Goal: Task Accomplishment & Management: Manage account settings

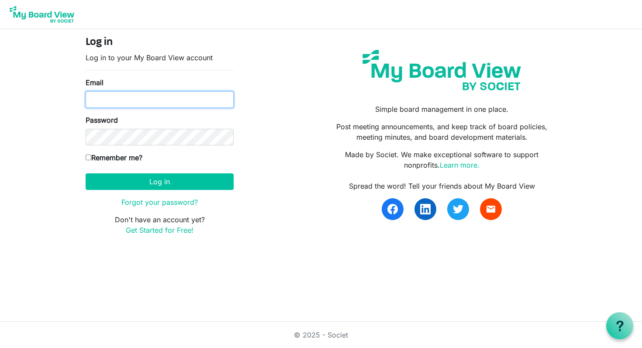
type input "cbrooke1@gmail.com"
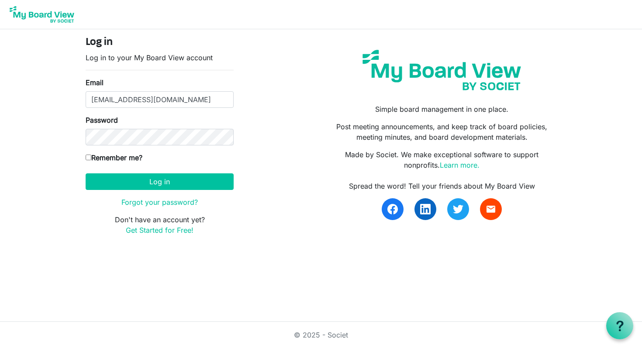
click at [88, 159] on input "Remember me?" at bounding box center [89, 158] width 6 height 6
checkbox input "true"
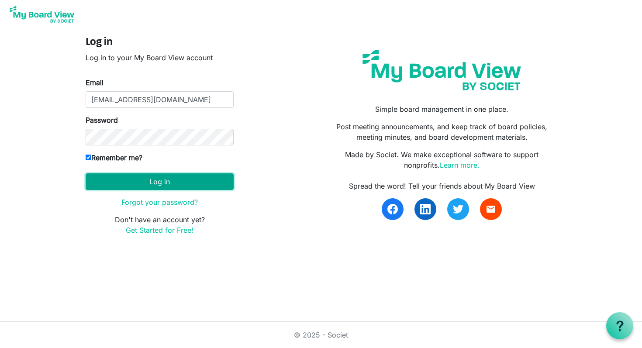
click at [129, 183] on button "Log in" at bounding box center [160, 181] width 148 height 17
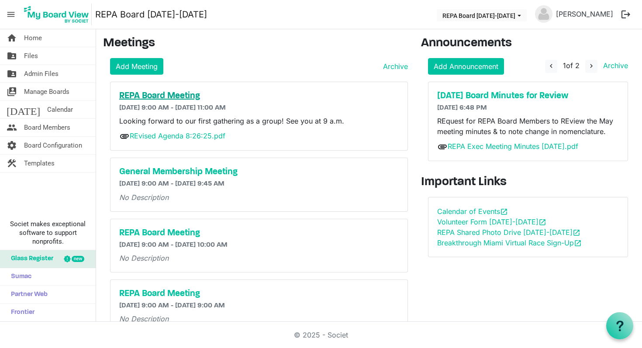
click at [165, 97] on h5 "REPA Board Meeting" at bounding box center [259, 96] width 280 height 10
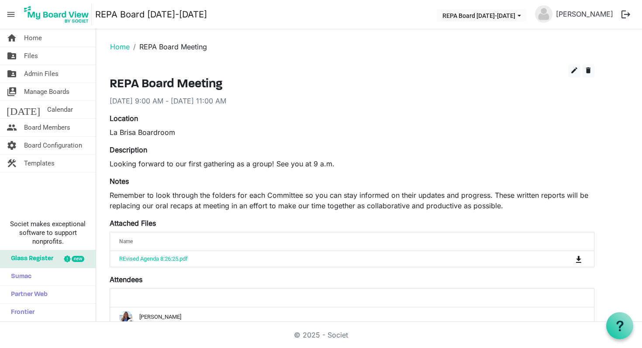
click at [619, 224] on div "edit delete REPA Board Meeting 8/26/2025 9:00 AM - 8/26/2025 11:00 AM Location …" at bounding box center [369, 333] width 532 height 538
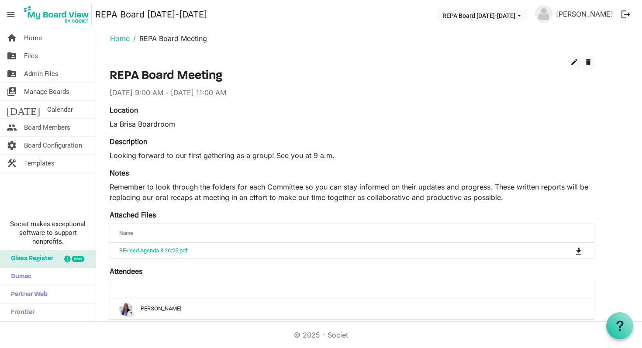
scroll to position [8, 0]
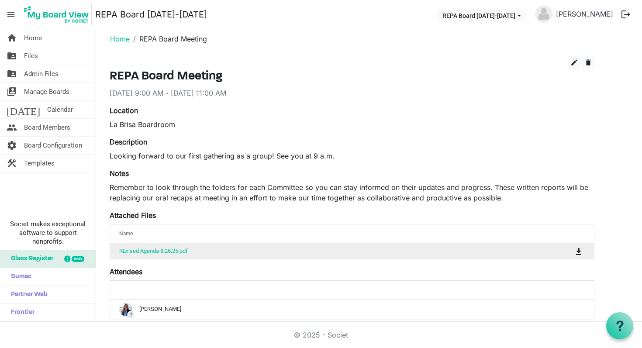
click at [154, 255] on td "REvised Agenda 8:26:25.pdf" at bounding box center [324, 251] width 429 height 16
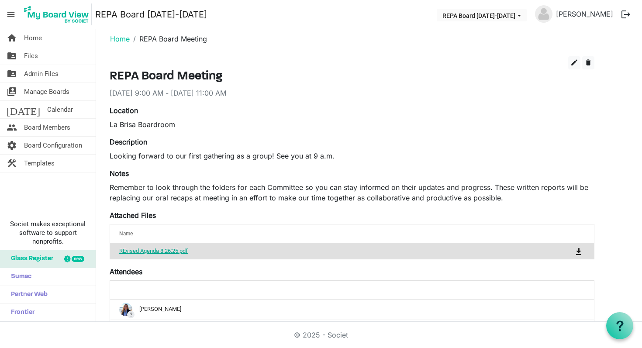
click at [152, 250] on link "REvised Agenda 8:26:25.pdf" at bounding box center [153, 251] width 69 height 7
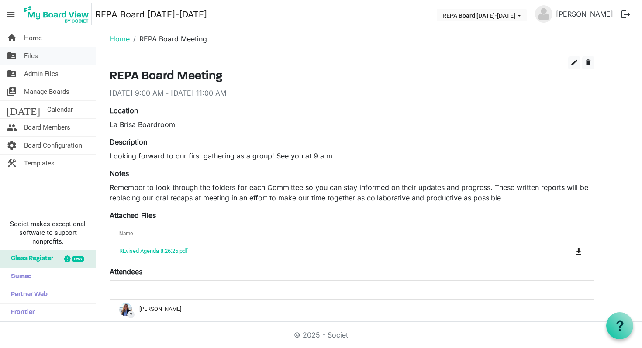
click at [32, 55] on span "Files" at bounding box center [31, 55] width 14 height 17
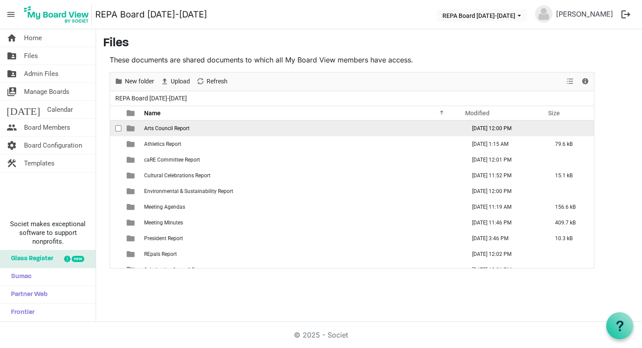
click at [257, 135] on td "Arts Council Report" at bounding box center [303, 129] width 322 height 16
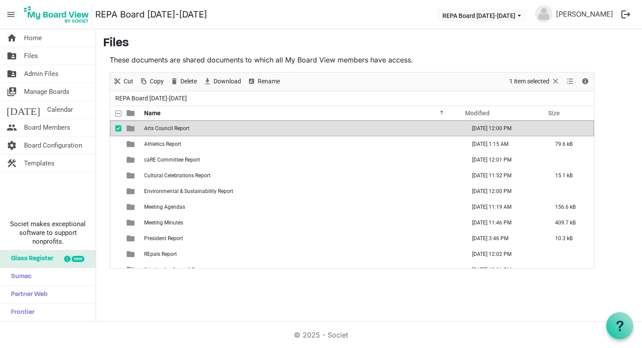
click at [503, 131] on td "[DATE] 12:00 PM" at bounding box center [504, 129] width 83 height 16
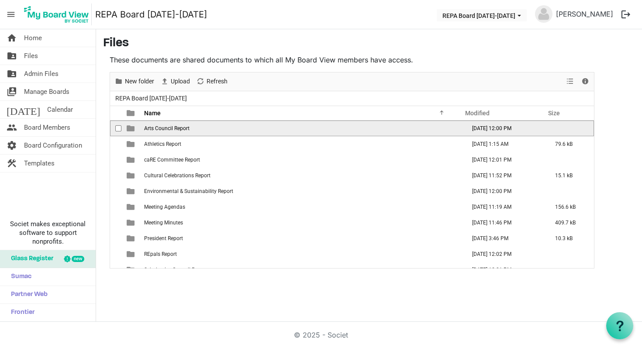
click at [194, 127] on td "Arts Council Report" at bounding box center [303, 129] width 322 height 16
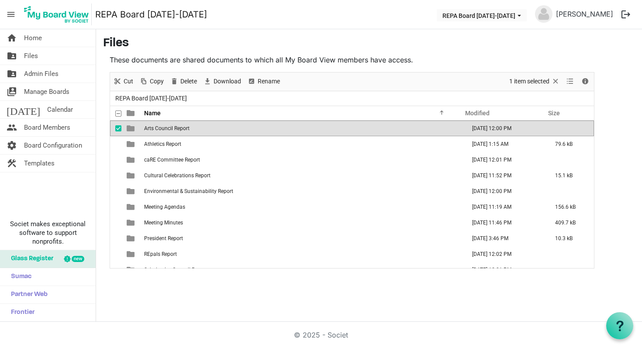
click at [216, 124] on td "Arts Council Report" at bounding box center [303, 129] width 322 height 16
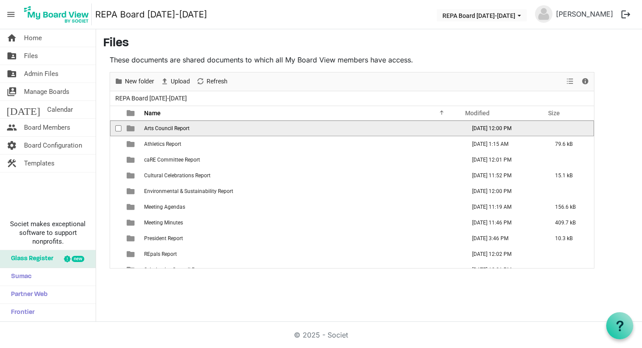
click at [216, 124] on td "Arts Council Report" at bounding box center [303, 129] width 322 height 16
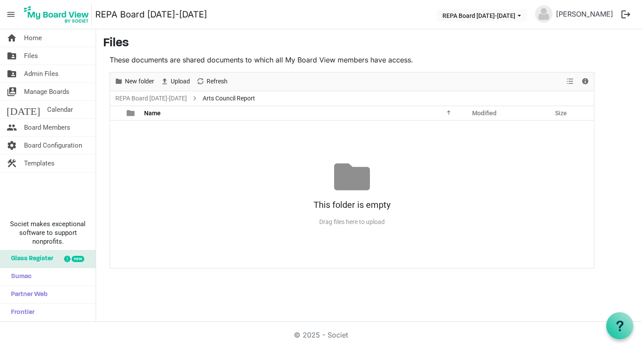
click at [362, 189] on div at bounding box center [352, 177] width 36 height 36
click at [307, 218] on div "Drag files here to upload" at bounding box center [352, 222] width 484 height 14
click at [361, 209] on div "This folder is empty" at bounding box center [352, 205] width 484 height 20
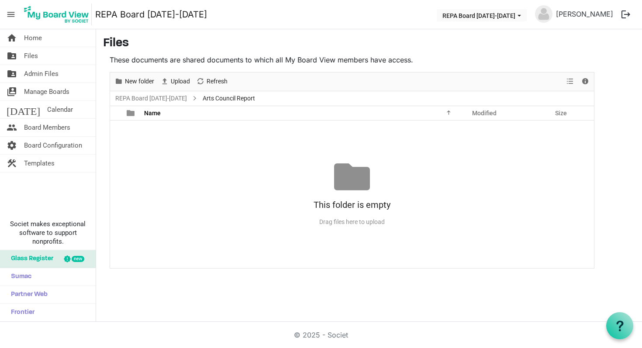
click at [361, 209] on div "This folder is empty" at bounding box center [352, 205] width 484 height 20
click at [181, 84] on span "Upload" at bounding box center [180, 81] width 21 height 11
click at [366, 227] on div "Drag files here to upload" at bounding box center [352, 222] width 484 height 14
click at [362, 223] on div "Drag files here to upload" at bounding box center [352, 222] width 484 height 14
click at [181, 83] on span "Upload" at bounding box center [180, 81] width 21 height 11
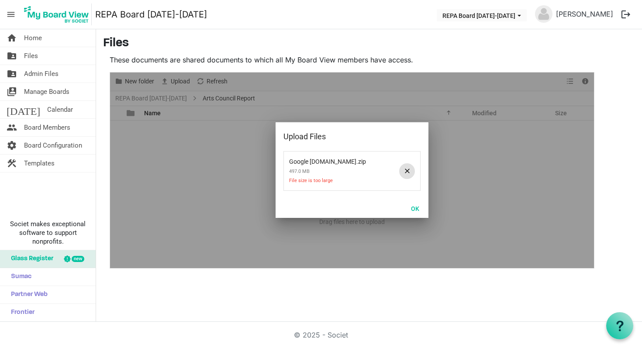
click at [408, 171] on span at bounding box center [407, 171] width 16 height 16
click at [416, 205] on button "OK" at bounding box center [415, 208] width 20 height 12
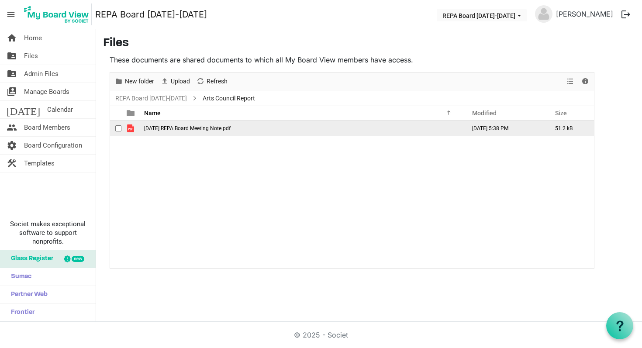
click at [241, 132] on td "[DATE] REPA Board Meeting Note.pdf" at bounding box center [303, 129] width 322 height 16
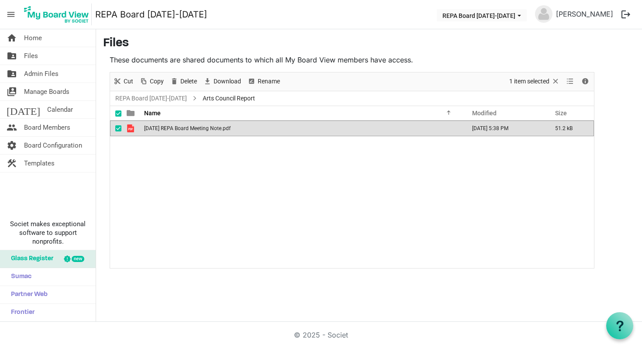
click at [241, 132] on td "[DATE] REPA Board Meeting Note.pdf" at bounding box center [303, 129] width 322 height 16
click at [38, 55] on link "folder_shared Files" at bounding box center [48, 55] width 96 height 17
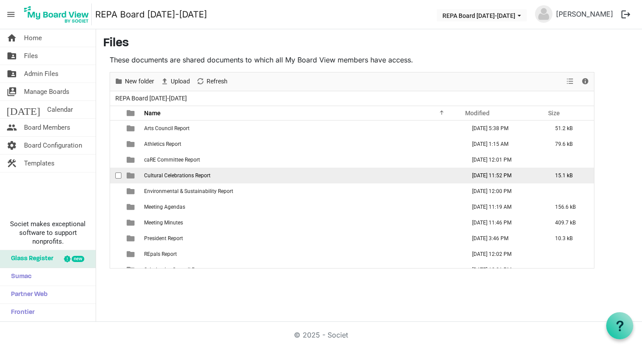
click at [494, 177] on td "[DATE] 11:52 PM" at bounding box center [504, 176] width 83 height 16
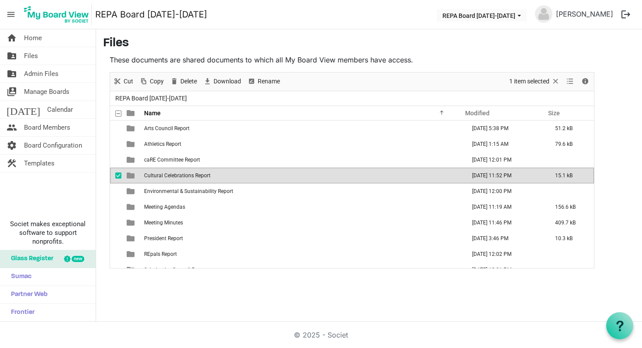
click at [494, 177] on td "[DATE] 11:52 PM" at bounding box center [504, 176] width 83 height 16
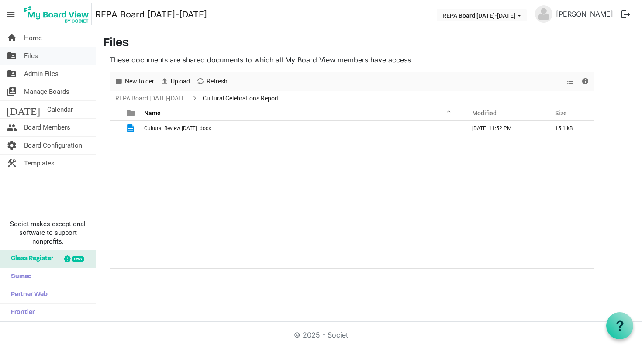
click at [37, 56] on span "Files" at bounding box center [31, 55] width 14 height 17
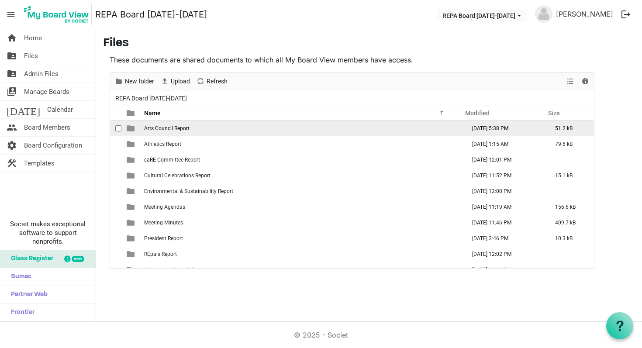
click at [208, 130] on td "Arts Council Report" at bounding box center [303, 129] width 322 height 16
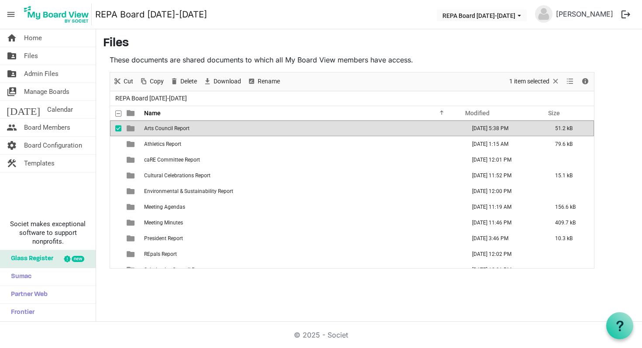
click at [208, 130] on td "Arts Council Report" at bounding box center [303, 129] width 322 height 16
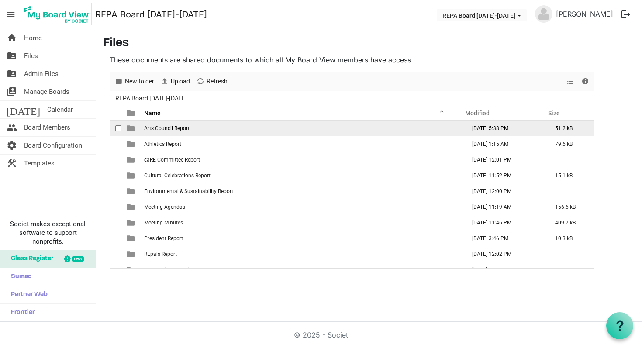
click at [208, 130] on td "Arts Council Report" at bounding box center [303, 129] width 322 height 16
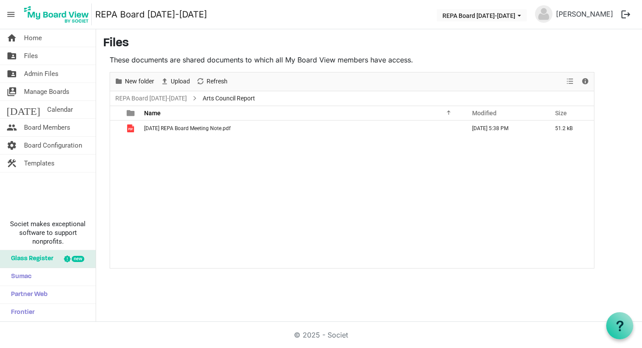
click at [208, 130] on span "[DATE] REPA Board Meeting Note.pdf" at bounding box center [187, 128] width 86 height 6
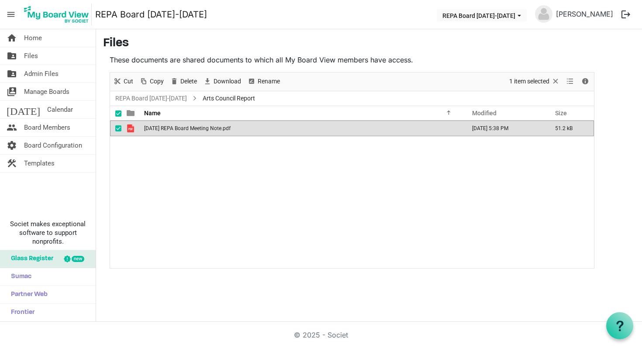
click at [512, 132] on td "[DATE] 5:38 PM" at bounding box center [504, 129] width 83 height 16
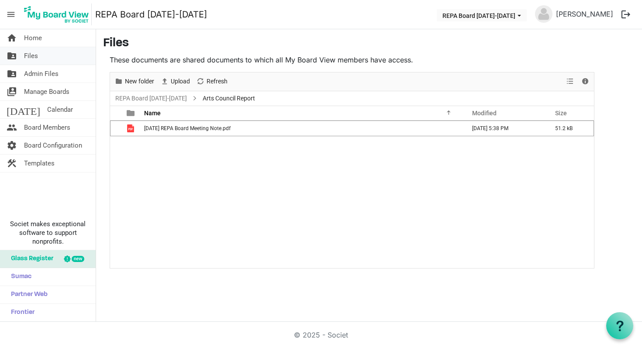
click at [34, 52] on span "Files" at bounding box center [31, 55] width 14 height 17
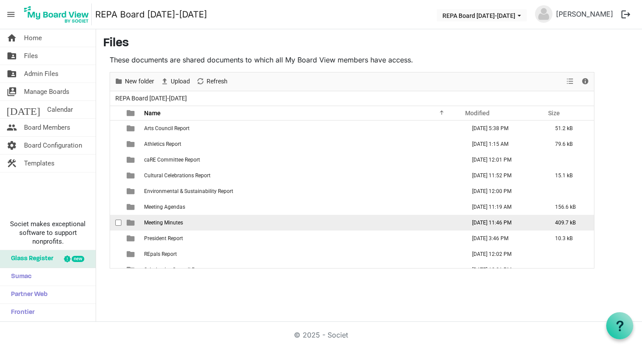
click at [173, 222] on span "Meeting Minutes" at bounding box center [163, 223] width 39 height 6
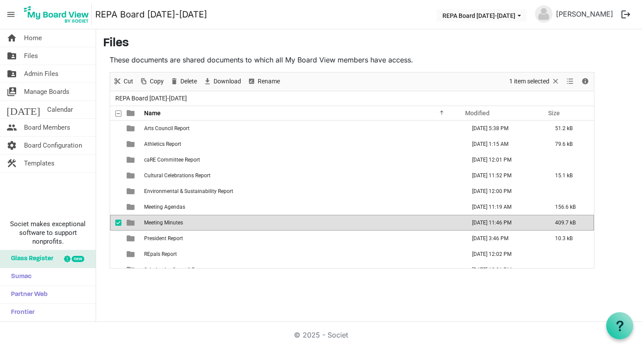
click at [173, 222] on span "Meeting Minutes" at bounding box center [163, 223] width 39 height 6
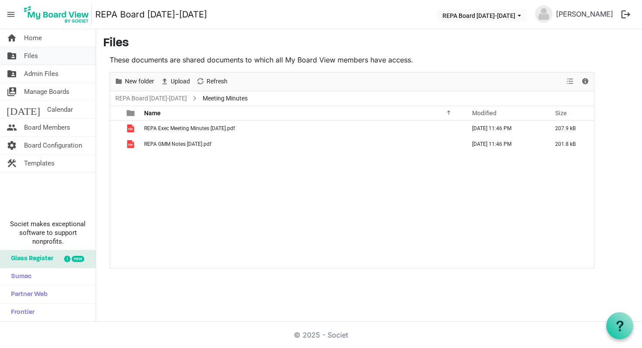
click at [32, 57] on span "Files" at bounding box center [31, 55] width 14 height 17
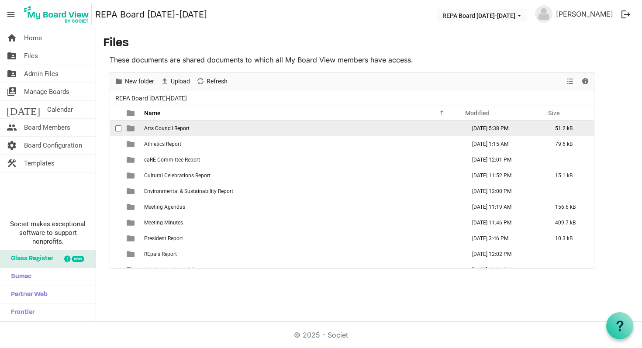
click at [559, 131] on td "51.2 kB" at bounding box center [570, 129] width 48 height 16
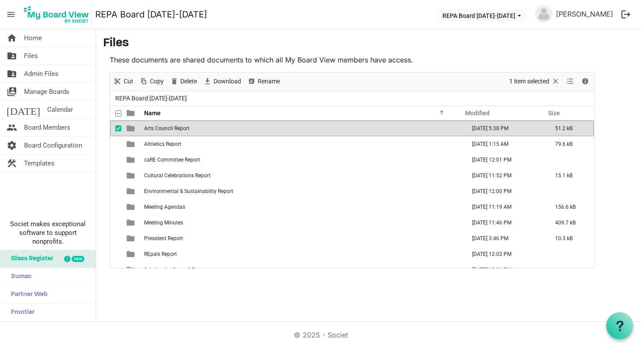
click at [561, 130] on td "51.2 kB" at bounding box center [570, 129] width 48 height 16
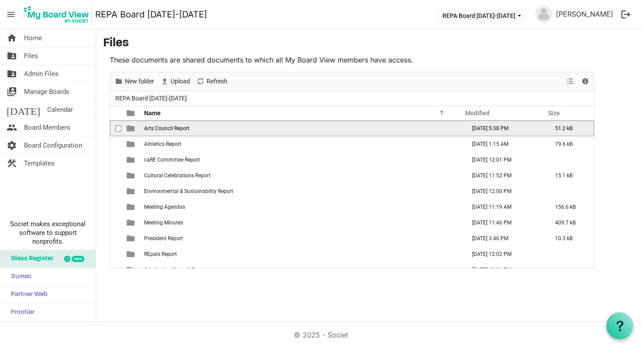
click at [561, 130] on td "51.2 kB" at bounding box center [570, 129] width 48 height 16
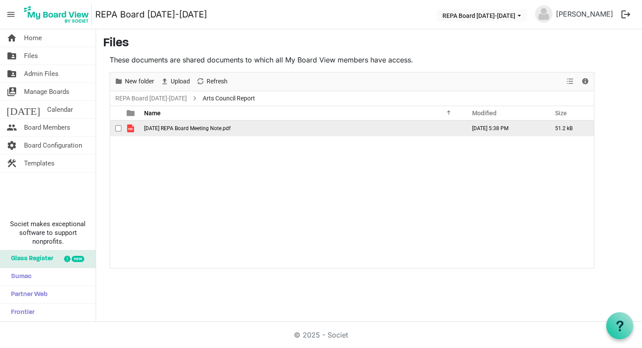
click at [335, 131] on td "[DATE] REPA Board Meeting Note.pdf" at bounding box center [303, 129] width 322 height 16
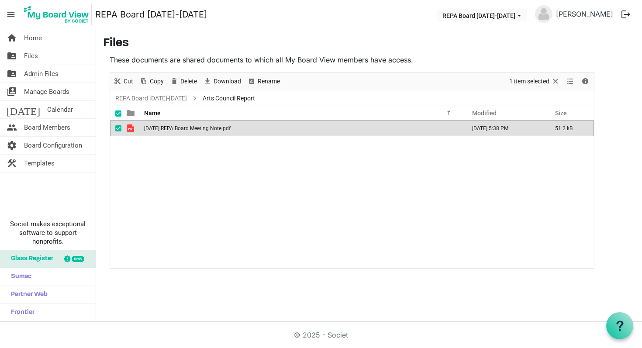
click at [335, 131] on td "[DATE] REPA Board Meeting Note.pdf" at bounding box center [303, 129] width 322 height 16
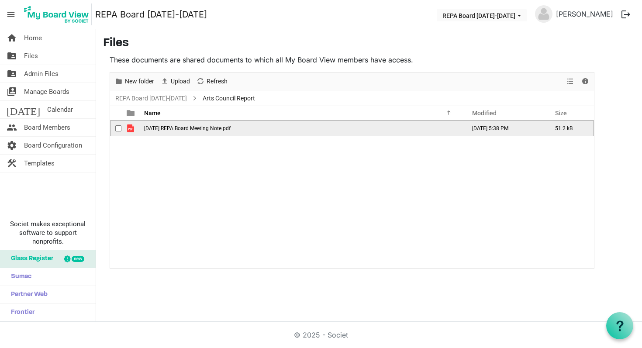
click at [335, 131] on td "[DATE] REPA Board Meeting Note.pdf" at bounding box center [303, 129] width 322 height 16
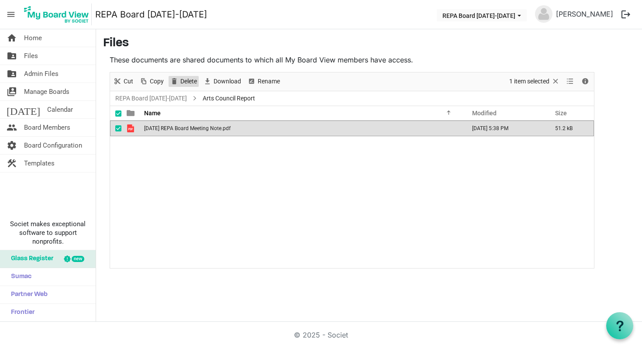
click at [183, 81] on span "Delete" at bounding box center [189, 81] width 18 height 11
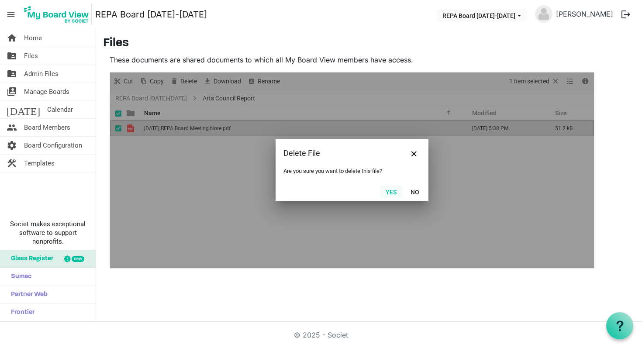
click at [396, 193] on button "Yes" at bounding box center [391, 192] width 22 height 12
